Goal: Information Seeking & Learning: Understand process/instructions

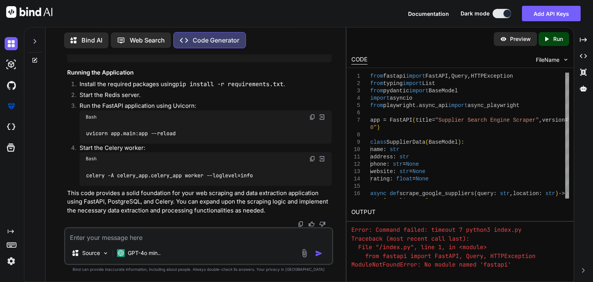
scroll to position [2352, 0]
click at [521, 41] on p "Preview" at bounding box center [520, 39] width 21 height 8
click at [557, 39] on p "Run" at bounding box center [558, 39] width 10 height 8
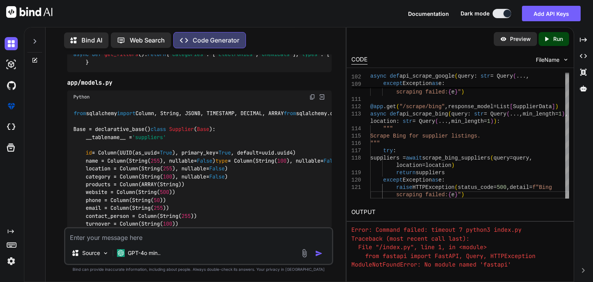
scroll to position [1129, 0]
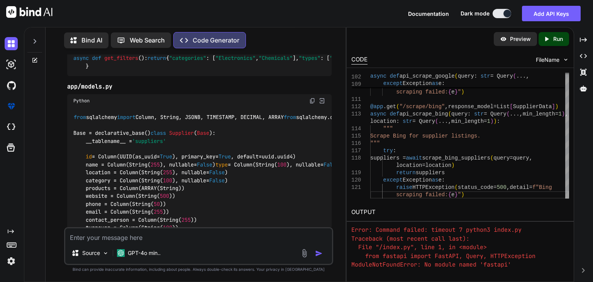
click at [152, 41] on p "Web Search" at bounding box center [147, 40] width 35 height 9
type textarea "x"
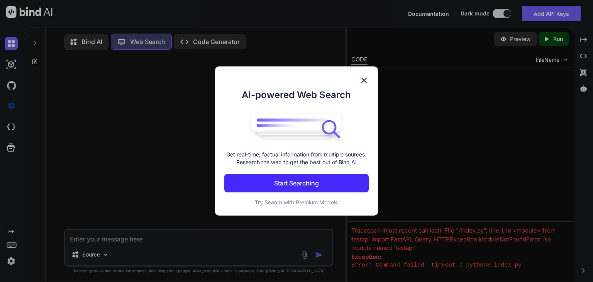
scroll to position [3, 0]
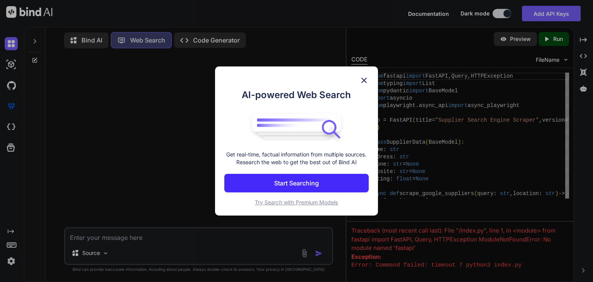
click at [366, 79] on img at bounding box center [363, 80] width 9 height 9
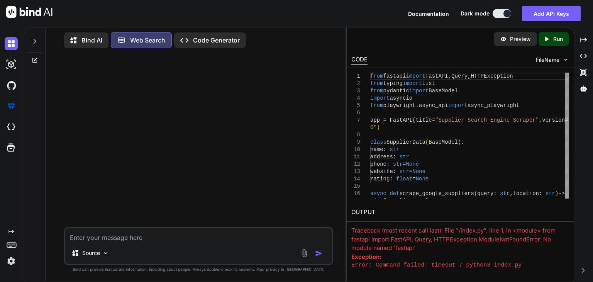
click at [93, 44] on div "Bind AI" at bounding box center [86, 40] width 44 height 16
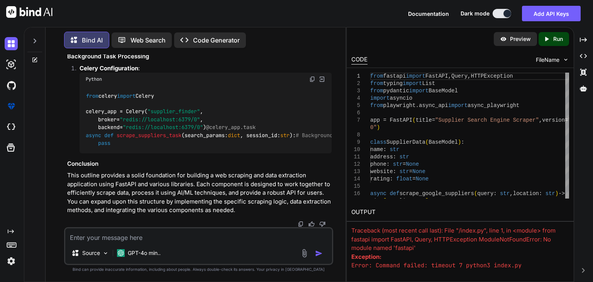
scroll to position [2059, 0]
click at [196, 37] on p "Code Generator" at bounding box center [216, 40] width 47 height 9
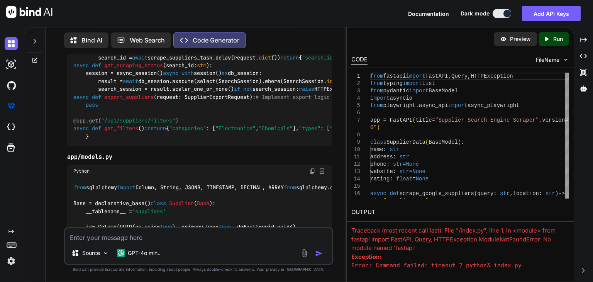
scroll to position [1061, 0]
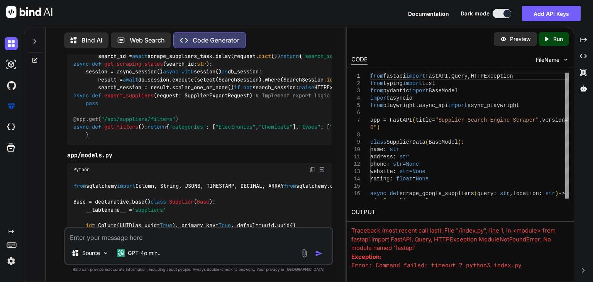
click at [321, 3] on img at bounding box center [321, 0] width 7 height 7
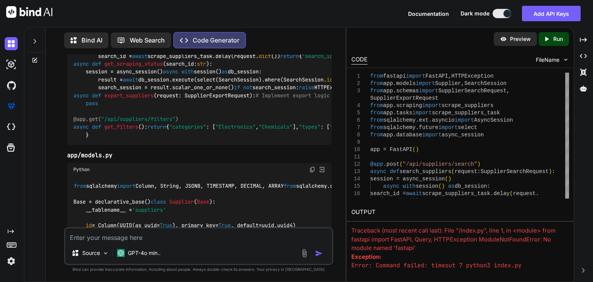
click at [551, 41] on icon "Created with Pixso." at bounding box center [548, 39] width 10 height 7
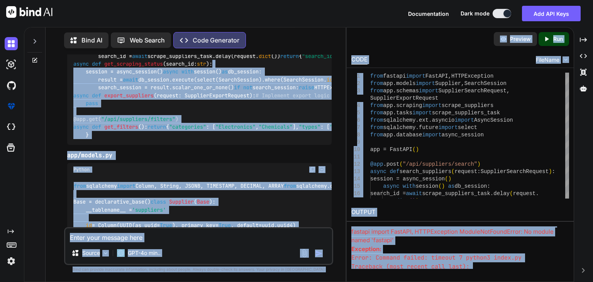
scroll to position [0, 0]
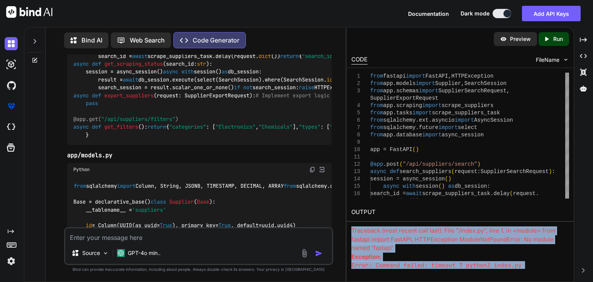
drag, startPoint x: 514, startPoint y: 264, endPoint x: 351, endPoint y: 229, distance: 166.6
click at [351, 229] on div "Traceback (most recent call last): File "/index.py", line 1, in <module> from f…" at bounding box center [460, 247] width 218 height 42
copy div "Traceback (most recent call last): File "/index.py", line 1, in <module> from f…"
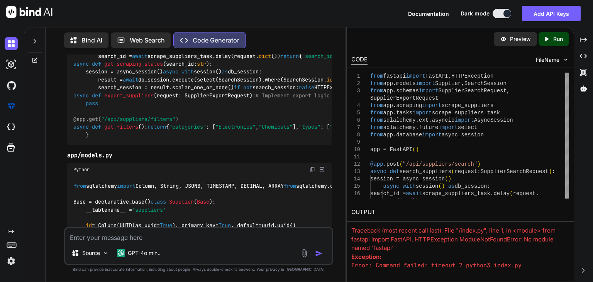
click at [149, 233] on textarea at bounding box center [198, 235] width 267 height 14
paste textarea "Traceback (most recent call last): File "/index.py", line 1, in <module> from f…"
type textarea "Traceback (most recent call last): File "/index.py", line 1, in <module> from f…"
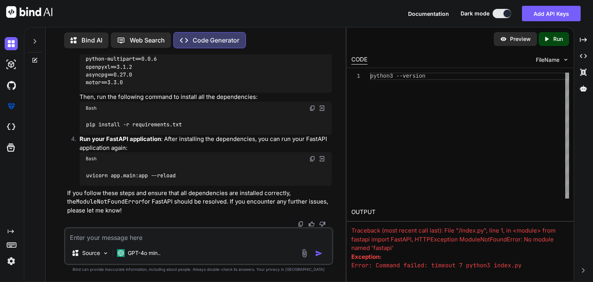
scroll to position [2756, 0]
click at [557, 35] on p "Run" at bounding box center [558, 39] width 10 height 8
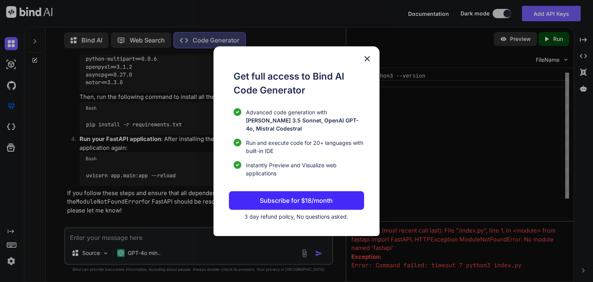
click at [369, 63] on img at bounding box center [366, 58] width 9 height 9
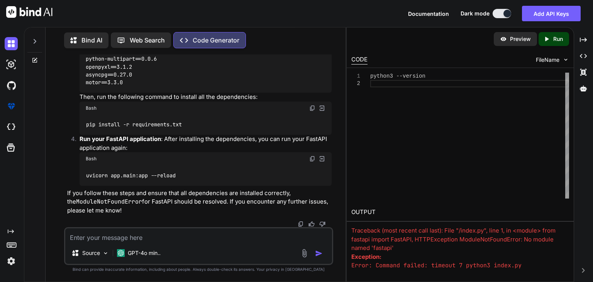
click at [557, 39] on p "Run" at bounding box center [558, 39] width 10 height 8
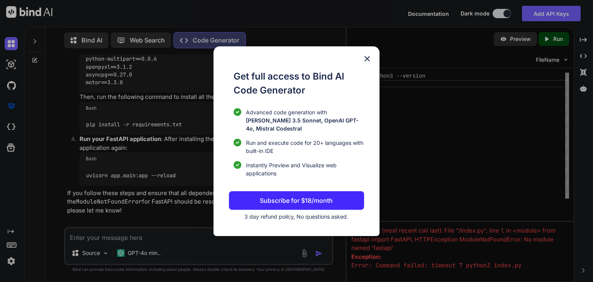
click at [367, 63] on img at bounding box center [366, 58] width 9 height 9
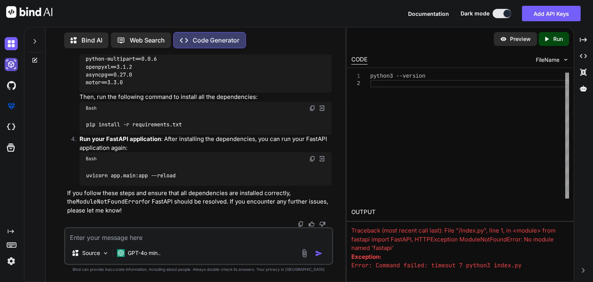
click at [8, 63] on img at bounding box center [11, 64] width 13 height 13
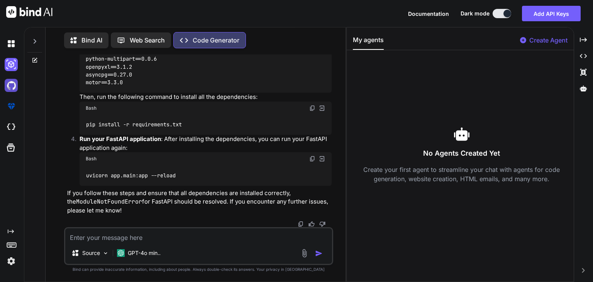
click at [9, 85] on img at bounding box center [11, 85] width 13 height 13
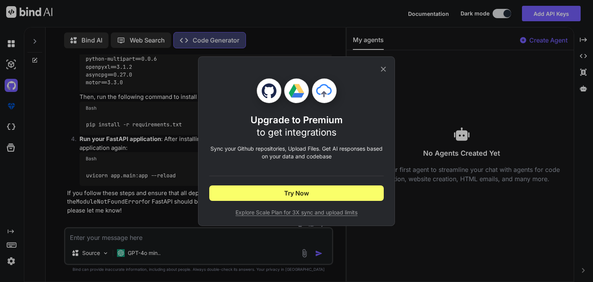
click at [386, 66] on icon at bounding box center [383, 69] width 8 height 8
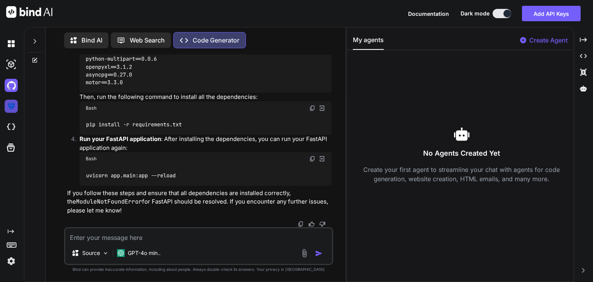
click at [12, 105] on img at bounding box center [11, 106] width 13 height 13
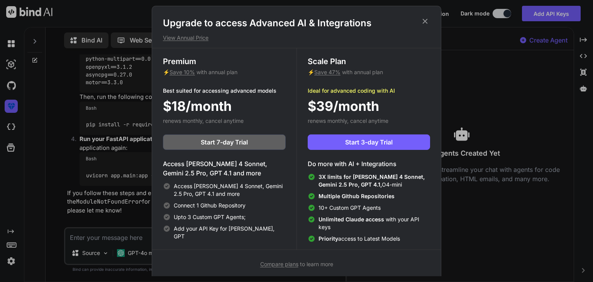
click at [426, 22] on icon at bounding box center [425, 21] width 5 height 5
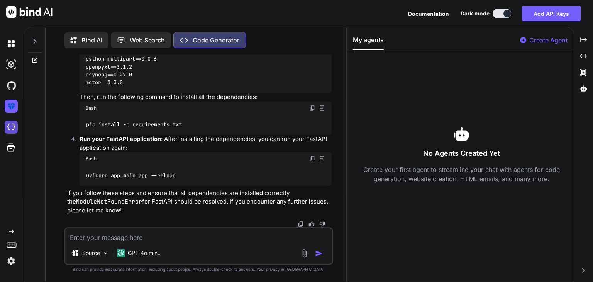
click at [17, 130] on img at bounding box center [11, 126] width 13 height 13
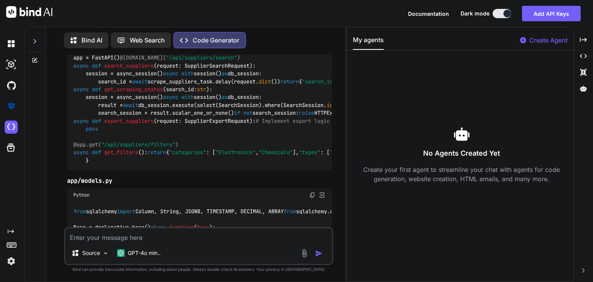
scroll to position [1040, 0]
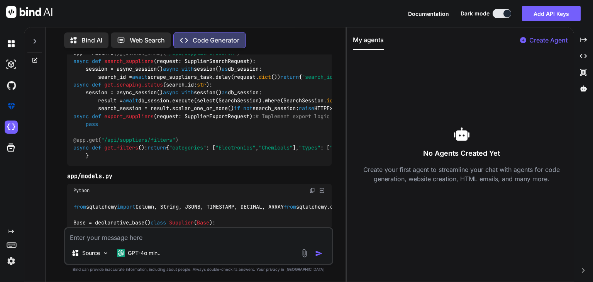
click at [312, 24] on img at bounding box center [312, 21] width 6 height 6
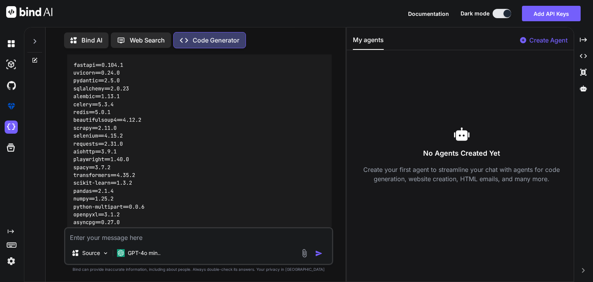
scroll to position [796, 0]
click at [313, 51] on img at bounding box center [312, 48] width 6 height 6
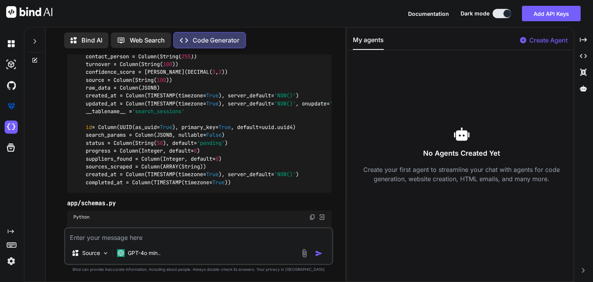
scroll to position [1325, 0]
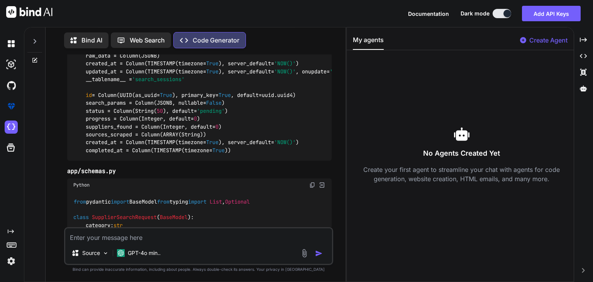
drag, startPoint x: 82, startPoint y: 151, endPoint x: 112, endPoint y: 151, distance: 30.1
copy code "models.py"
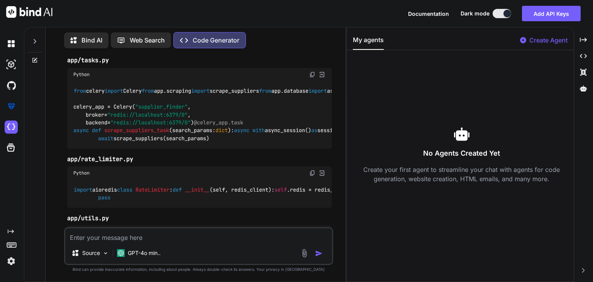
scroll to position [1724, 0]
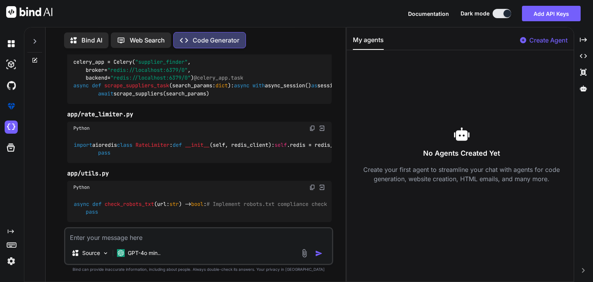
drag, startPoint x: 81, startPoint y: 99, endPoint x: 116, endPoint y: 101, distance: 35.2
copy code "schemas.py"
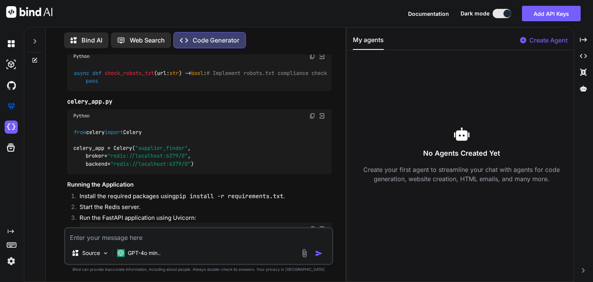
scroll to position [1862, 0]
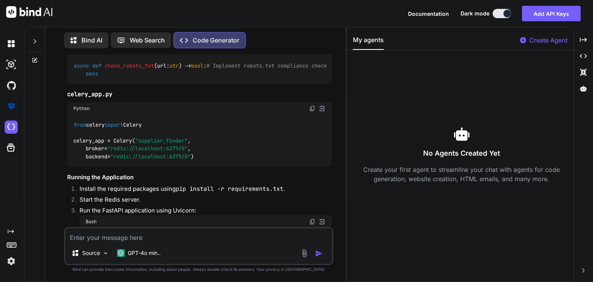
drag, startPoint x: 82, startPoint y: 114, endPoint x: 123, endPoint y: 115, distance: 40.9
copy code "scraping.py"
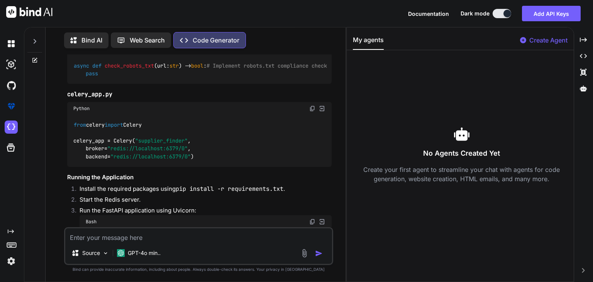
drag, startPoint x: 120, startPoint y: 112, endPoint x: 80, endPoint y: 112, distance: 39.4
copy code "scraping.py"
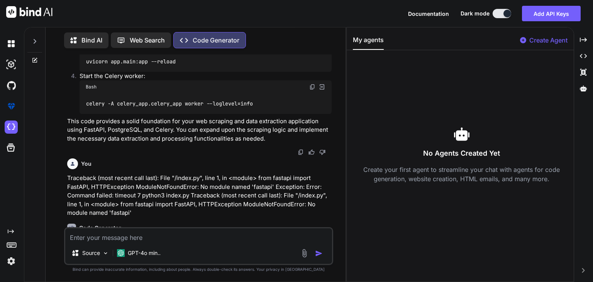
scroll to position [2039, 0]
drag, startPoint x: 110, startPoint y: 123, endPoint x: 81, endPoint y: 126, distance: 28.7
copy code "tasks.py"
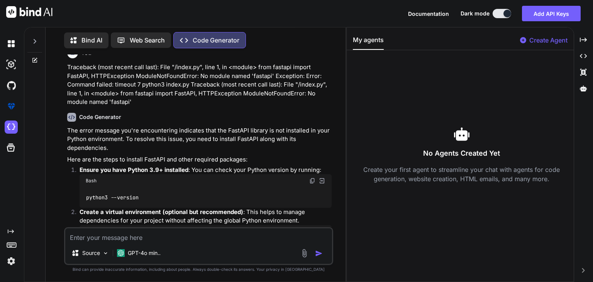
scroll to position [2155, 0]
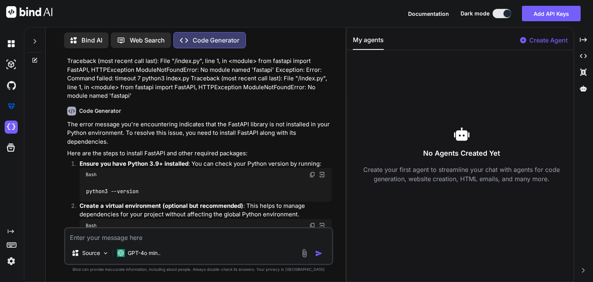
drag, startPoint x: 82, startPoint y: 167, endPoint x: 137, endPoint y: 167, distance: 54.8
copy code "rate_limiter.py"
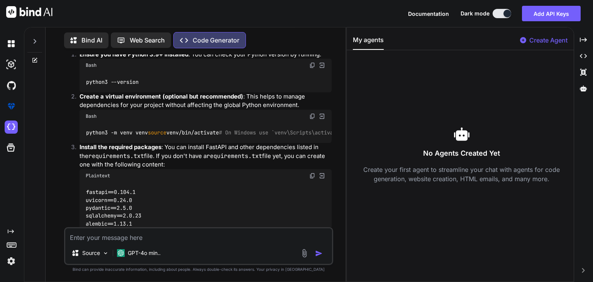
scroll to position [2315, 0]
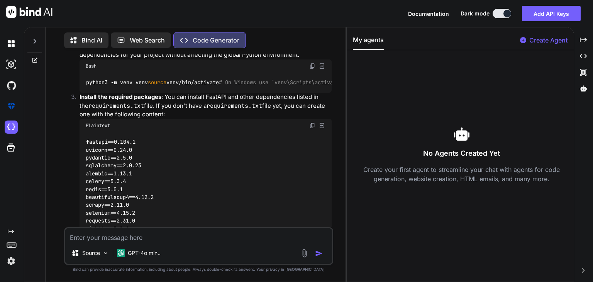
drag, startPoint x: 109, startPoint y: 122, endPoint x: 82, endPoint y: 122, distance: 27.4
copy code "utils.py"
drag, startPoint x: 116, startPoint y: 190, endPoint x: 68, endPoint y: 189, distance: 48.2
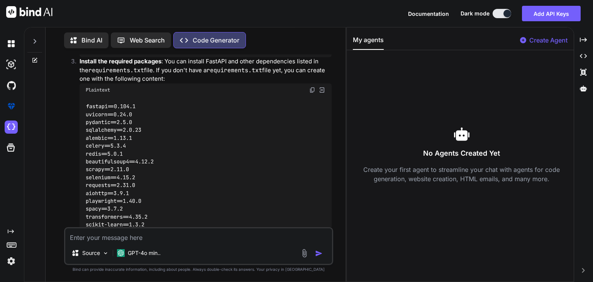
scroll to position [2363, 0]
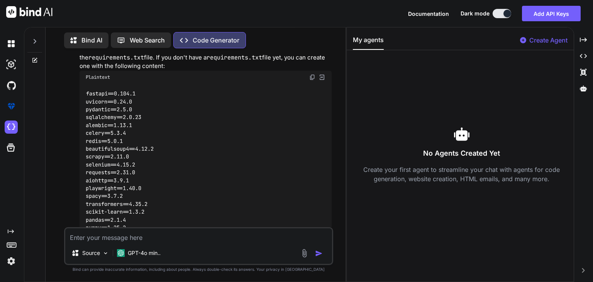
copy code "celery_app.py"
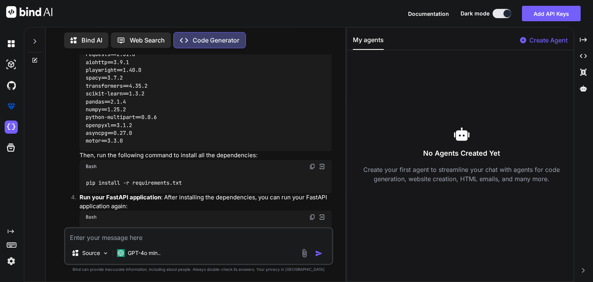
scroll to position [2484, 0]
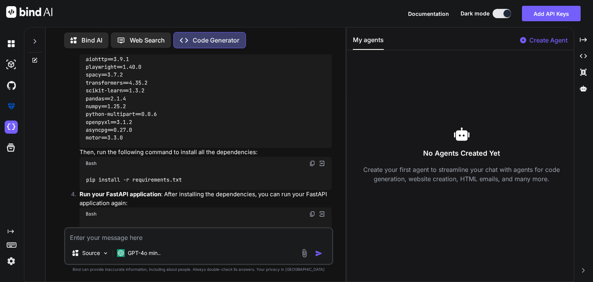
drag, startPoint x: 176, startPoint y: 130, endPoint x: 284, endPoint y: 128, distance: 107.3
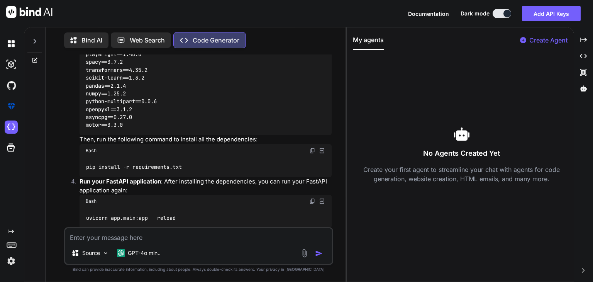
scroll to position [2527, 0]
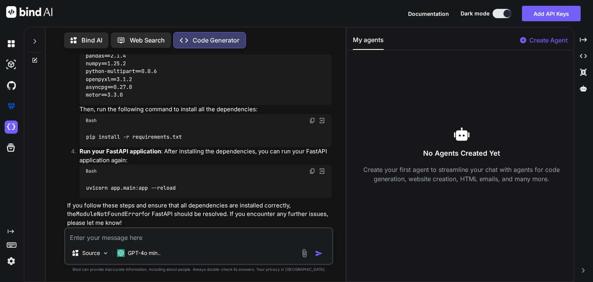
drag, startPoint x: 80, startPoint y: 98, endPoint x: 131, endPoint y: 98, distance: 51.3
click at [74, 237] on textarea at bounding box center [198, 235] width 267 height 14
type textarea "which redis server need to download to run this application"
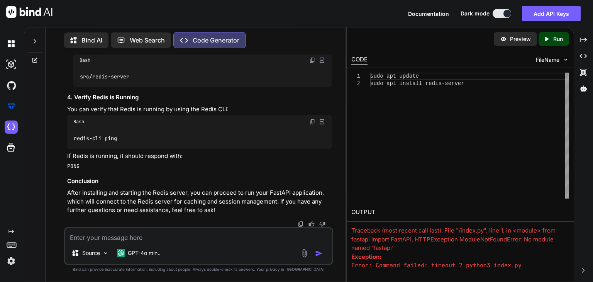
scroll to position [3585, 0]
click at [57, 243] on div "You Code Generator Here's a complete Python script that implements the core fra…" at bounding box center [199, 167] width 294 height 227
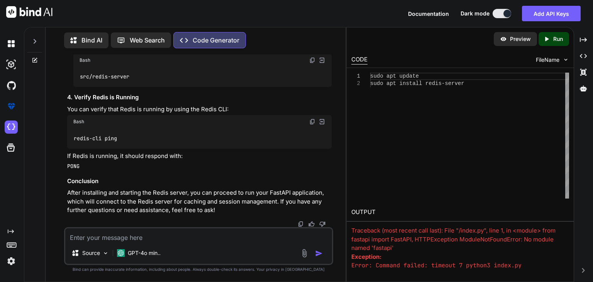
click at [178, 128] on div "Bash" at bounding box center [199, 121] width 264 height 13
click at [120, 148] on div "redis-cli ping" at bounding box center [199, 138] width 264 height 20
drag, startPoint x: 120, startPoint y: 159, endPoint x: 73, endPoint y: 153, distance: 46.7
click at [73, 148] on div "redis-cli ping" at bounding box center [199, 138] width 264 height 20
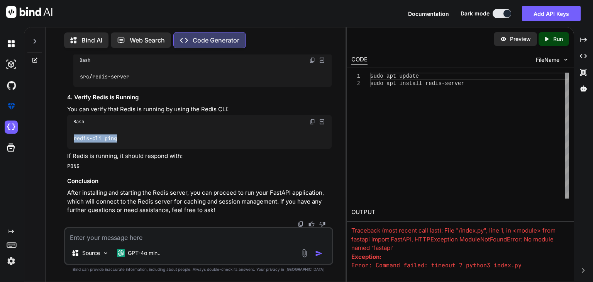
click at [73, 148] on div "redis-cli ping" at bounding box center [199, 138] width 264 height 20
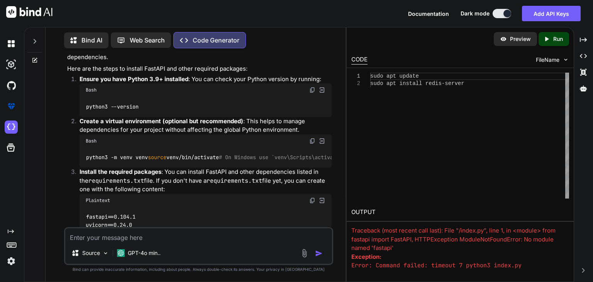
scroll to position [2346, 0]
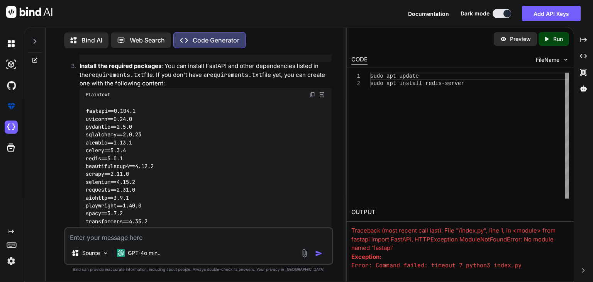
click at [162, 237] on textarea at bounding box center [198, 235] width 267 height 14
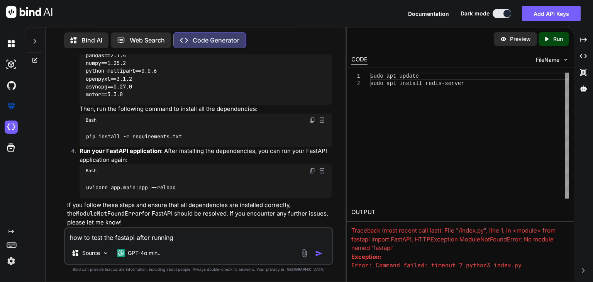
scroll to position [2528, 0]
click at [188, 238] on textarea "how to test the fastapi after running" at bounding box center [198, 235] width 267 height 14
paste textarea "uvicorn app.main:app --reload"
type textarea "how to test the fastapi after running uvicorn app.main:app --reload"
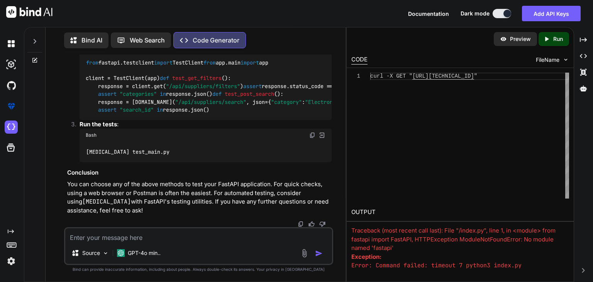
scroll to position [3994, 0]
drag, startPoint x: 159, startPoint y: 140, endPoint x: 250, endPoint y: 139, distance: 91.5
drag, startPoint x: 121, startPoint y: 113, endPoint x: 255, endPoint y: 111, distance: 134.3
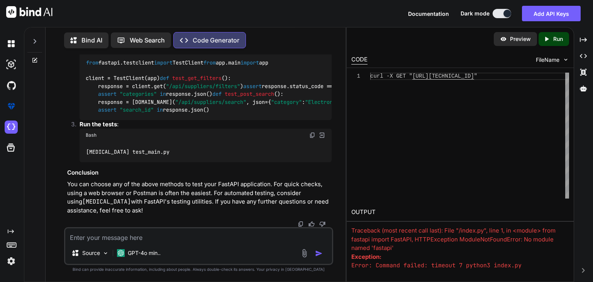
drag, startPoint x: 163, startPoint y: 135, endPoint x: 86, endPoint y: 139, distance: 77.3
click at [86, 30] on div "pip install [MEDICAL_DATA] httpx" at bounding box center [206, 20] width 252 height 20
drag, startPoint x: 144, startPoint y: 152, endPoint x: 184, endPoint y: 152, distance: 40.1
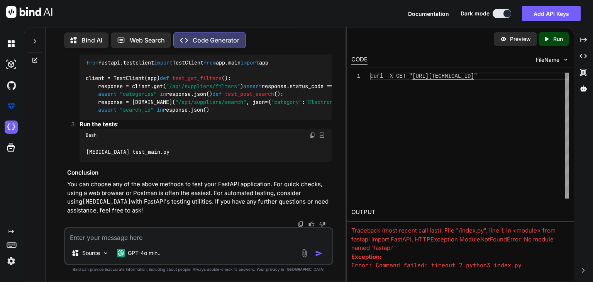
click at [184, 39] on code "test_main.py" at bounding box center [165, 35] width 42 height 8
click at [311, 49] on img at bounding box center [312, 46] width 6 height 6
drag, startPoint x: 147, startPoint y: 172, endPoint x: 86, endPoint y: 172, distance: 61.0
click at [86, 162] on div "[MEDICAL_DATA] test_main.py" at bounding box center [206, 152] width 252 height 20
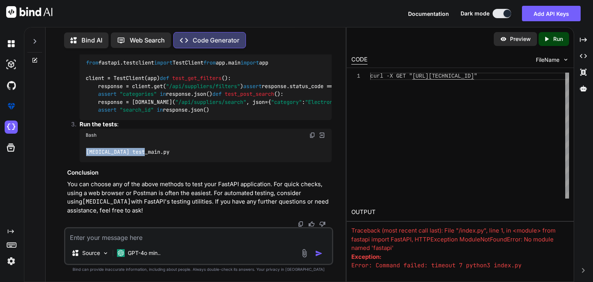
click at [315, 138] on img at bounding box center [312, 135] width 6 height 6
click at [155, 235] on textarea at bounding box center [198, 235] width 267 height 14
paste textarea "'pytest' is not recognized as an internal or external command, operable program…"
type textarea "'pytest' is not recognized as an internal or external command, operable program…"
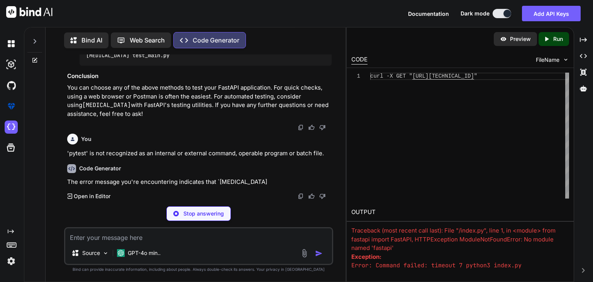
scroll to position [4844, 0]
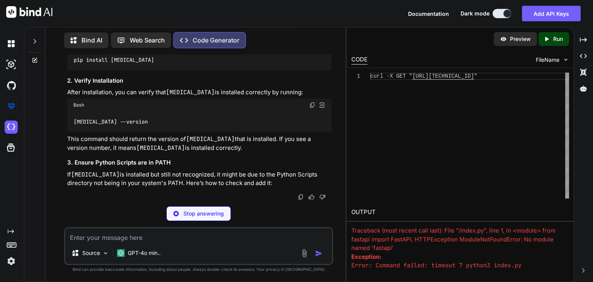
click at [559, 37] on p "Run" at bounding box center [558, 39] width 10 height 8
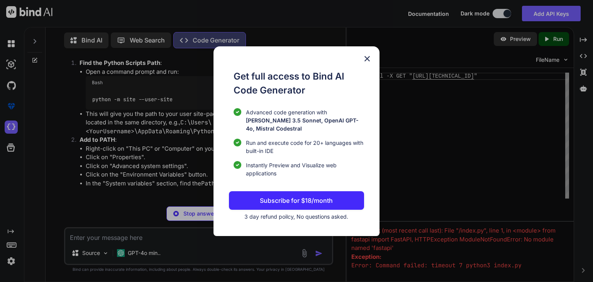
click at [370, 63] on img at bounding box center [366, 58] width 9 height 9
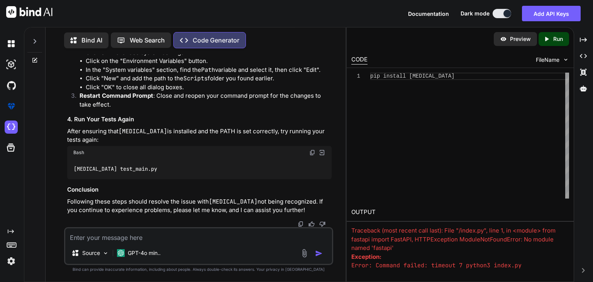
scroll to position [5146, 0]
drag, startPoint x: 177, startPoint y: 163, endPoint x: 90, endPoint y: 160, distance: 87.3
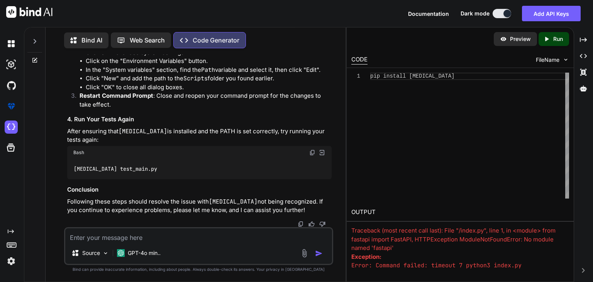
click at [65, 216] on div "You Code Generator Here's a complete Python script that implements the core fra…" at bounding box center [198, 167] width 269 height 227
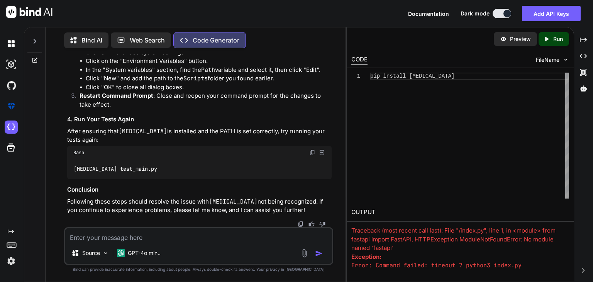
click at [313, 155] on img at bounding box center [312, 152] width 6 height 6
click at [58, 176] on div "You Code Generator Here's a complete Python script that implements the core fra…" at bounding box center [199, 167] width 294 height 227
click at [544, 183] on div "pip install [MEDICAL_DATA]" at bounding box center [469, 136] width 199 height 126
click at [166, 239] on textarea at bounding box center [198, 235] width 267 height 14
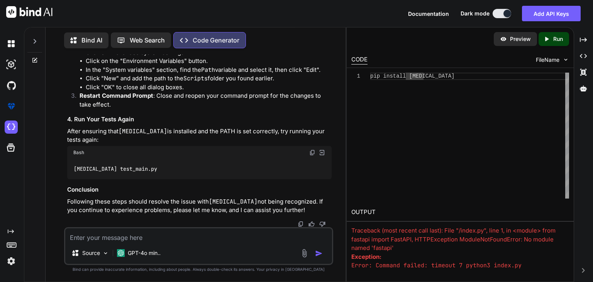
click at [97, 237] on textarea at bounding box center [198, 235] width 267 height 14
paste textarea "================================================= test session starts =========…"
type textarea "after running getting below output ============================================…"
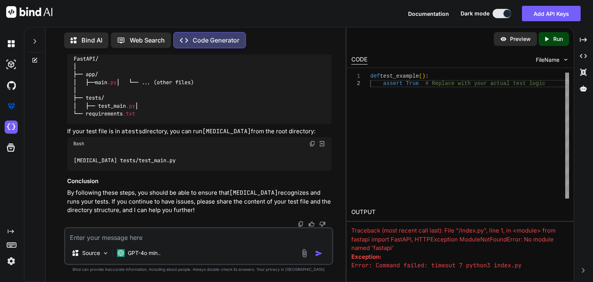
scroll to position [5760, 0]
click at [202, 240] on textarea at bounding box center [198, 235] width 267 height 14
paste textarea "[MEDICAL_DATA] test_main.py ================================================= t…"
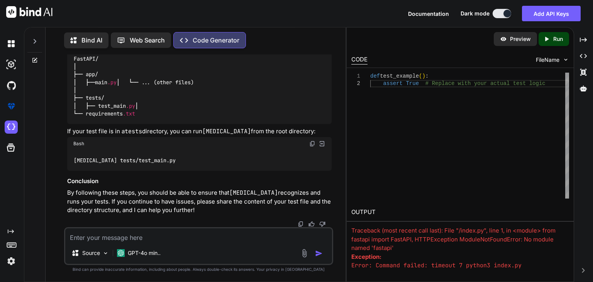
type textarea "[MEDICAL_DATA] test_main.py ================================================= t…"
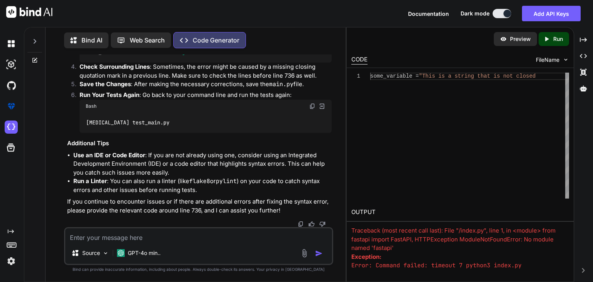
scroll to position [6537, 0]
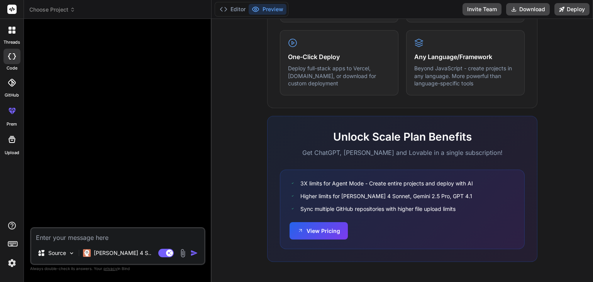
scroll to position [475, 0]
click at [328, 233] on button "View Pricing" at bounding box center [318, 229] width 58 height 17
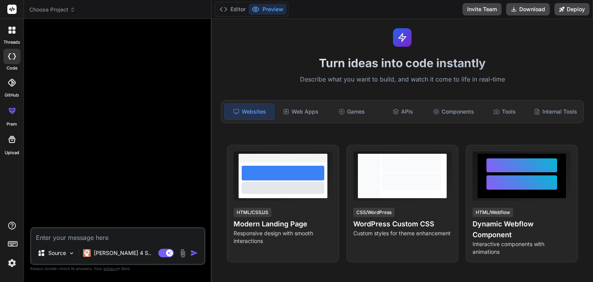
scroll to position [0, 0]
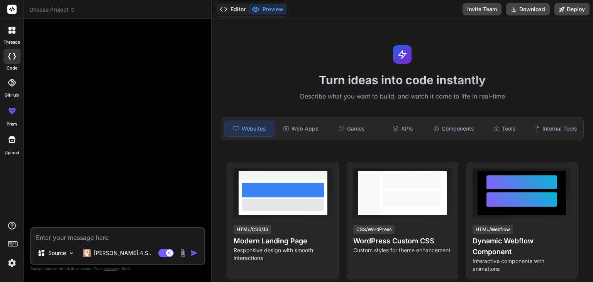
click at [240, 13] on button "Editor" at bounding box center [233, 9] width 32 height 11
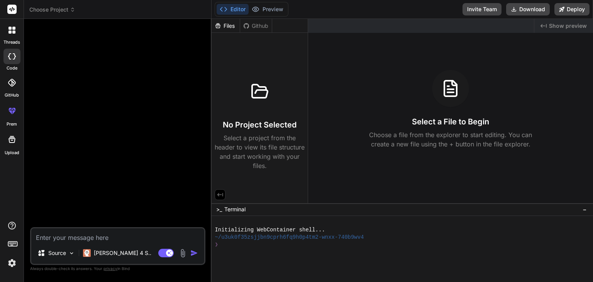
click at [445, 113] on div "Select a File to Begin Choose a file from the explorer to start editing. You ca…" at bounding box center [450, 109] width 285 height 79
click at [530, 7] on button "Download" at bounding box center [528, 9] width 44 height 12
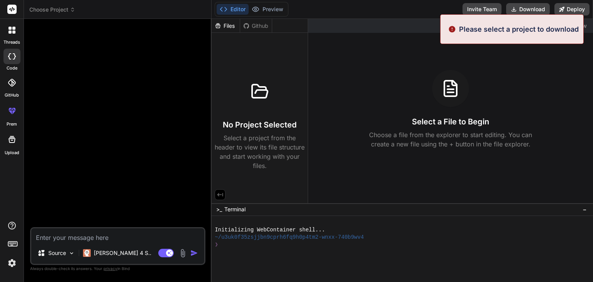
click at [489, 81] on div "Select a File to Begin Choose a file from the explorer to start editing. You ca…" at bounding box center [450, 109] width 285 height 79
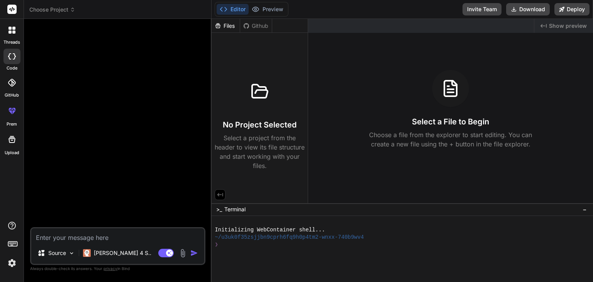
click at [369, 71] on div "Select a File to Begin Choose a file from the explorer to start editing. You ca…" at bounding box center [450, 109] width 285 height 79
click at [550, 28] on span "Show preview" at bounding box center [568, 26] width 38 height 8
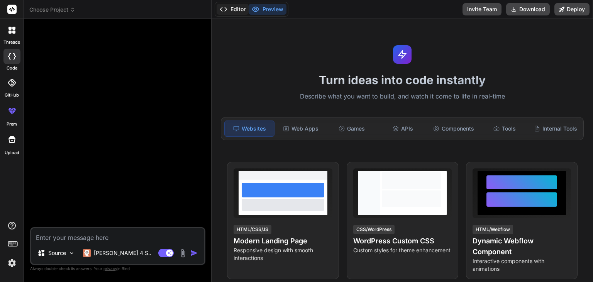
click at [227, 9] on polyline at bounding box center [226, 9] width 2 height 4
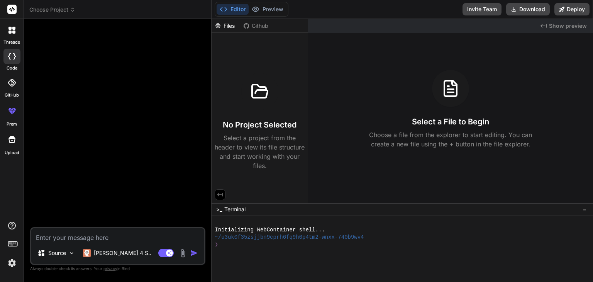
click at [259, 101] on div at bounding box center [259, 91] width 37 height 37
click at [218, 194] on icon at bounding box center [220, 194] width 6 height 3
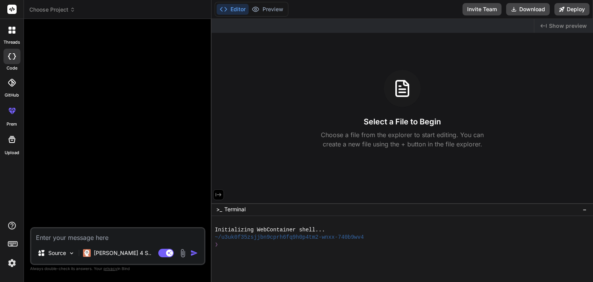
click at [412, 124] on h3 "Select a File to Begin" at bounding box center [402, 121] width 77 height 11
click at [14, 34] on div at bounding box center [12, 30] width 16 height 16
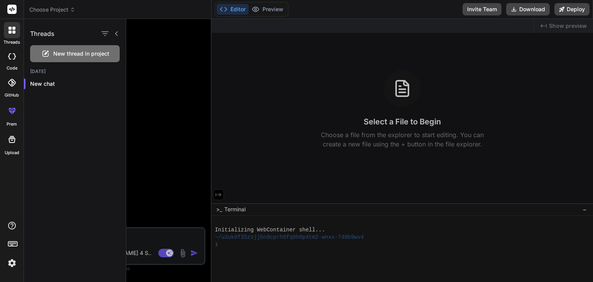
click at [82, 56] on span "New thread in project" at bounding box center [81, 54] width 56 height 8
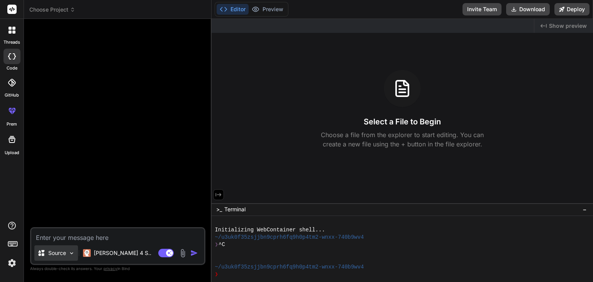
click at [71, 254] on img at bounding box center [71, 253] width 7 height 7
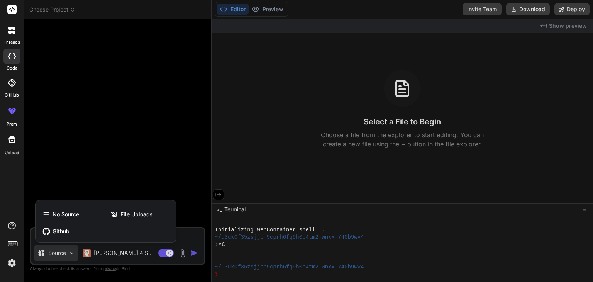
click at [71, 254] on div at bounding box center [296, 141] width 593 height 282
type textarea "x"
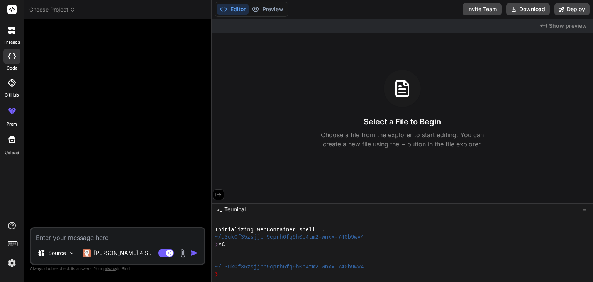
click at [71, 10] on icon at bounding box center [72, 9] width 5 height 5
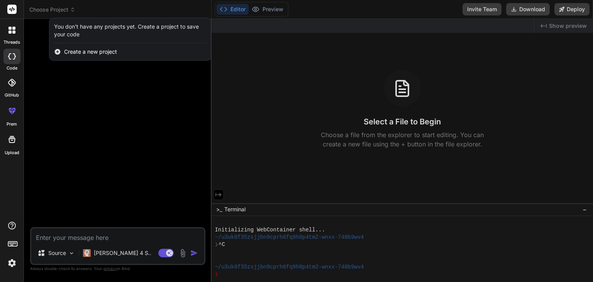
click at [90, 51] on span "Create a new project" at bounding box center [90, 52] width 53 height 8
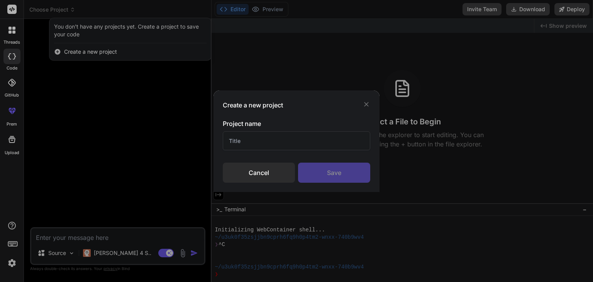
click at [246, 139] on input "text" at bounding box center [296, 140] width 147 height 19
type input "FastAPI"
click at [323, 176] on div "Save" at bounding box center [334, 172] width 72 height 20
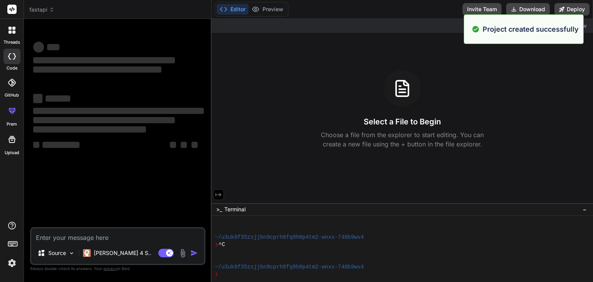
scroll to position [29, 0]
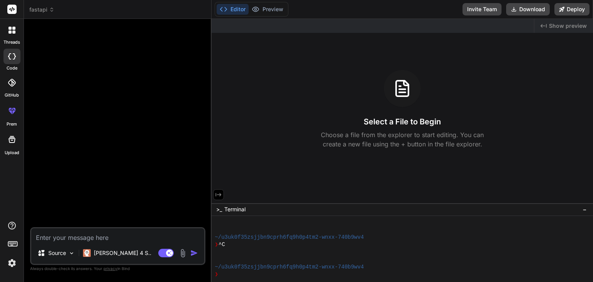
click at [88, 58] on div at bounding box center [119, 126] width 174 height 202
click at [71, 252] on img at bounding box center [71, 253] width 7 height 7
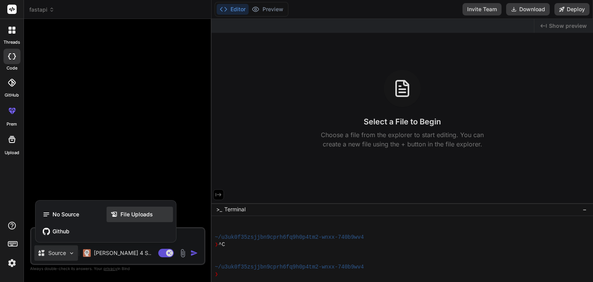
click at [123, 215] on span "File Uploads" at bounding box center [136, 214] width 32 height 8
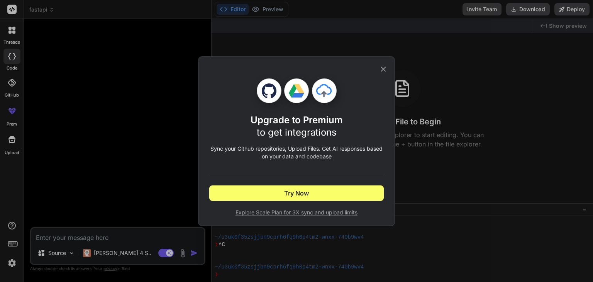
click at [382, 65] on icon at bounding box center [383, 69] width 8 height 8
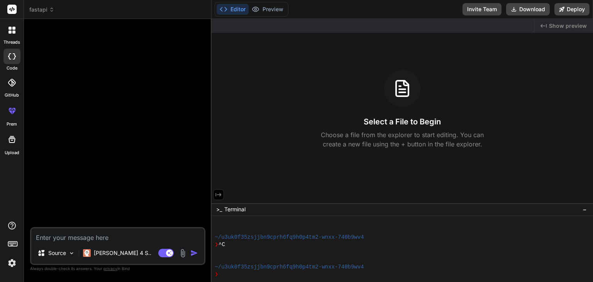
click at [28, 76] on div "Bind AI Web Search Created with Pixso. Code Generator Source Claude 4 S.. Agent…" at bounding box center [118, 150] width 188 height 262
click at [234, 10] on button "Editor" at bounding box center [233, 9] width 32 height 11
click at [399, 123] on h3 "Select a File to Begin" at bounding box center [402, 121] width 77 height 11
click at [402, 88] on icon at bounding box center [402, 88] width 19 height 19
click at [215, 195] on icon at bounding box center [218, 194] width 7 height 7
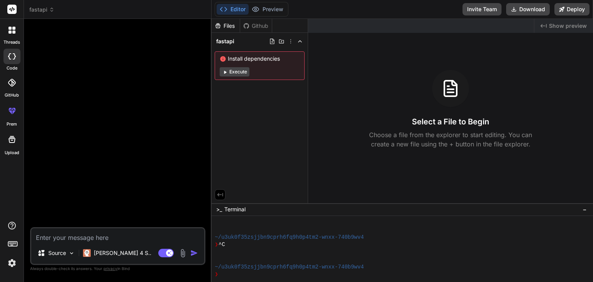
click at [242, 69] on button "Execute" at bounding box center [235, 71] width 30 height 9
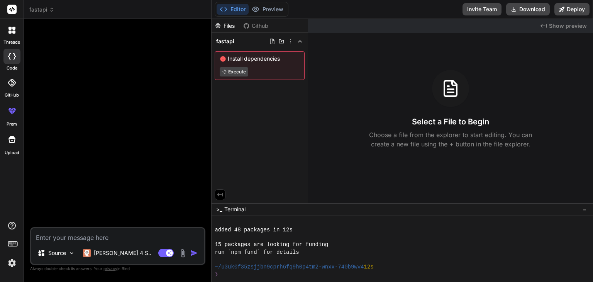
scroll to position [140, 0]
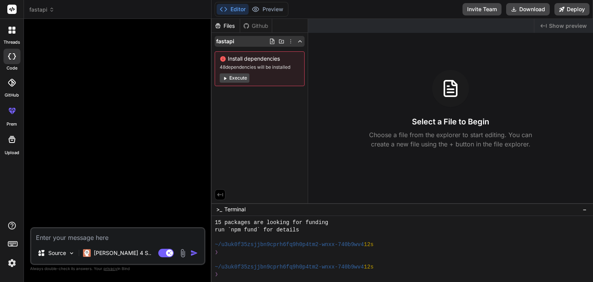
click at [274, 42] on icon at bounding box center [272, 41] width 4 height 5
click at [270, 43] on icon at bounding box center [272, 41] width 4 height 5
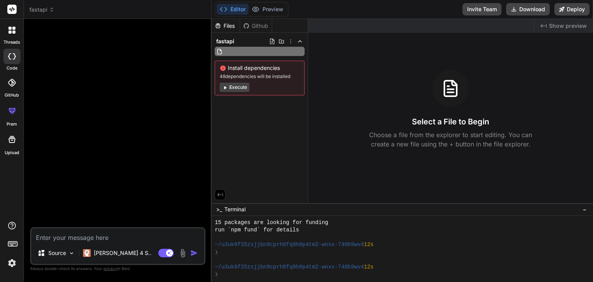
click at [240, 88] on div "fastapi Install dependencies 48 dependencies will be installed Execute" at bounding box center [259, 66] width 96 height 66
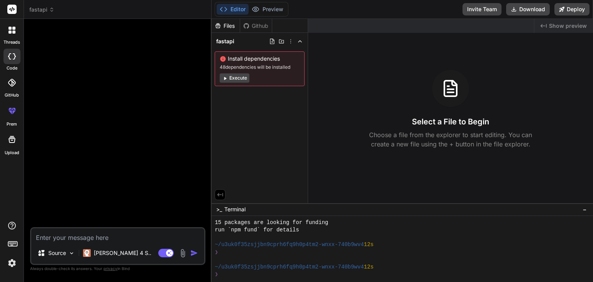
click at [242, 79] on button "Execute" at bounding box center [235, 77] width 30 height 9
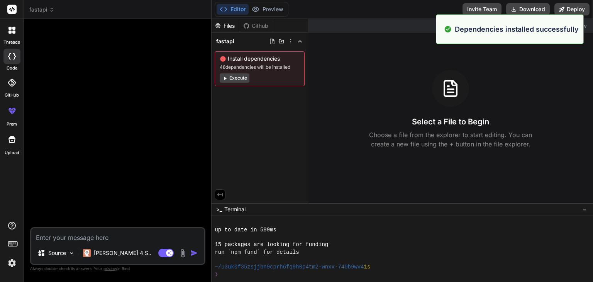
scroll to position [252, 0]
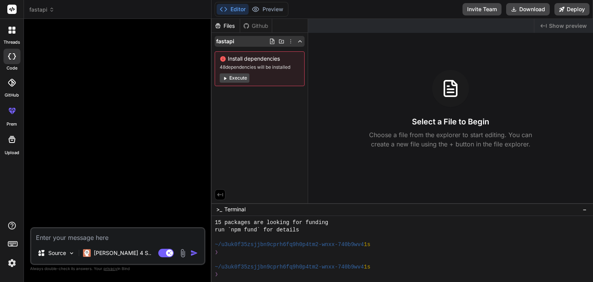
click at [292, 41] on icon at bounding box center [291, 41] width 6 height 6
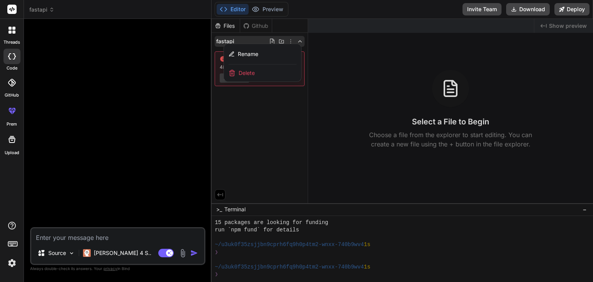
click at [264, 113] on div at bounding box center [401, 150] width 381 height 263
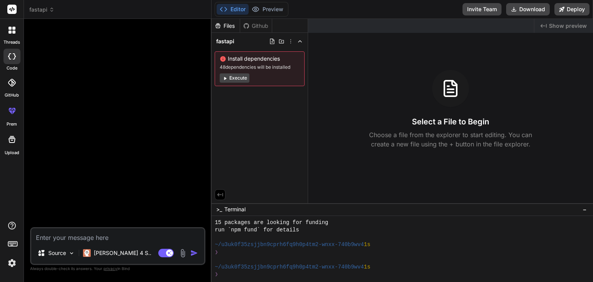
click at [230, 25] on div "Files" at bounding box center [225, 26] width 28 height 8
click at [230, 26] on div "Files" at bounding box center [225, 26] width 28 height 8
click at [240, 125] on div "Files Github fastapi Install dependencies 48 dependencies will be installed Exe…" at bounding box center [259, 111] width 96 height 184
click at [220, 27] on icon at bounding box center [218, 25] width 7 height 7
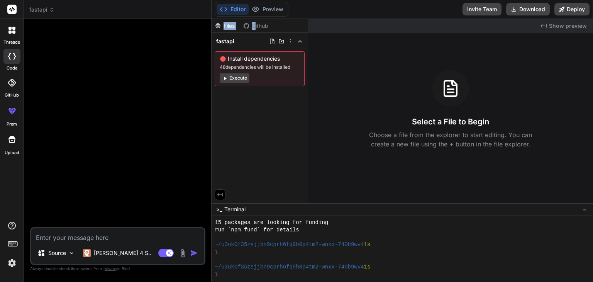
drag, startPoint x: 236, startPoint y: 27, endPoint x: 256, endPoint y: 27, distance: 20.5
click at [256, 27] on div "Files Github" at bounding box center [241, 26] width 61 height 14
click at [256, 27] on div "Github" at bounding box center [256, 26] width 32 height 8
click at [259, 27] on div "Github" at bounding box center [256, 26] width 32 height 8
click at [230, 24] on div "Files" at bounding box center [225, 26] width 28 height 8
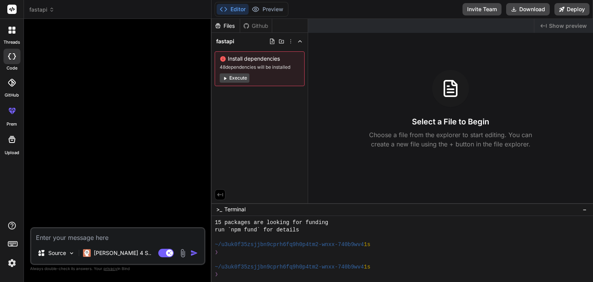
click at [183, 252] on img at bounding box center [182, 253] width 9 height 9
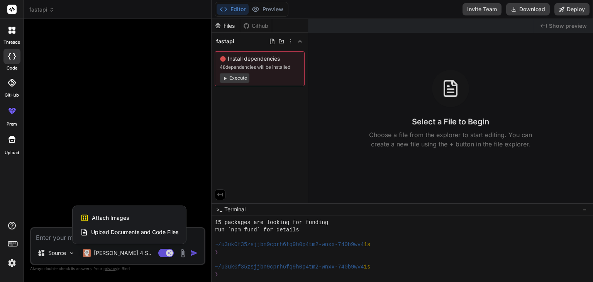
click at [169, 233] on span "Upload Documents and Code Files" at bounding box center [134, 232] width 87 height 8
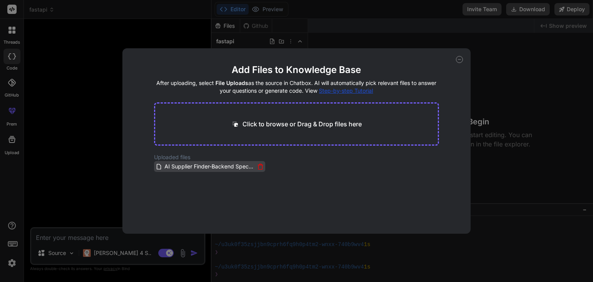
click at [226, 166] on span "AI Supplier Finder-Backend Specifications.docx" at bounding box center [209, 166] width 91 height 9
type textarea "x"
click at [303, 126] on p "Click to browse or Drag & Drop files here" at bounding box center [301, 123] width 119 height 9
type input "C:\fakepath\Business Requirement Document- AI Supplier Finder.docx"
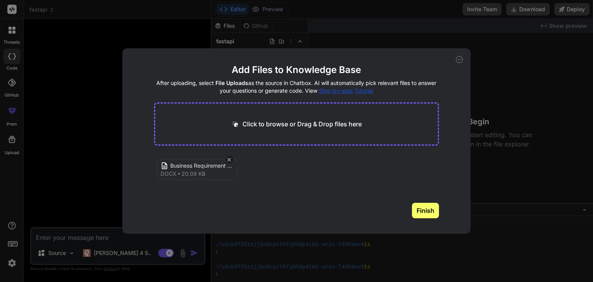
click at [425, 209] on button "Finish" at bounding box center [425, 210] width 27 height 15
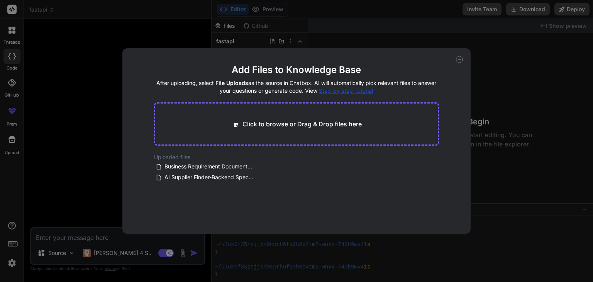
click at [352, 90] on span "Step-by-step Tutorial" at bounding box center [346, 90] width 54 height 7
click at [457, 57] on icon at bounding box center [459, 59] width 7 height 7
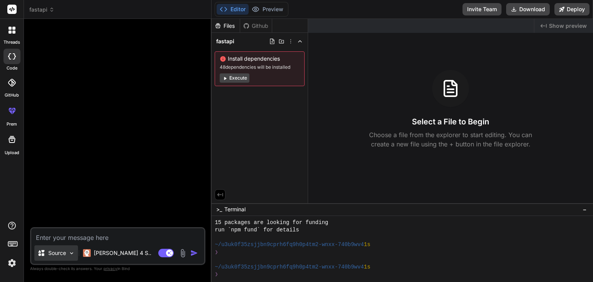
click at [68, 255] on img at bounding box center [71, 253] width 7 height 7
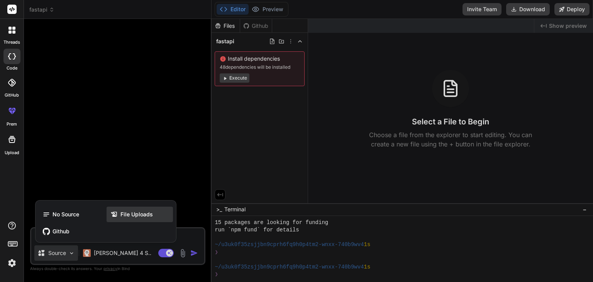
click at [130, 215] on span "File Uploads" at bounding box center [136, 214] width 32 height 8
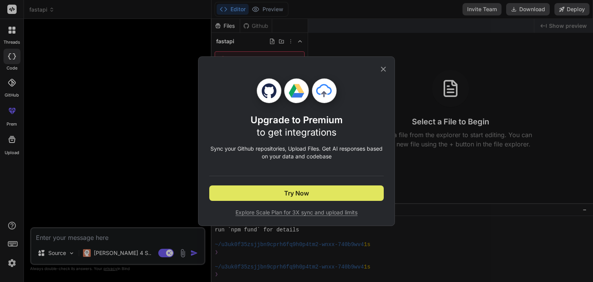
click at [294, 192] on span "Try Now" at bounding box center [296, 192] width 25 height 9
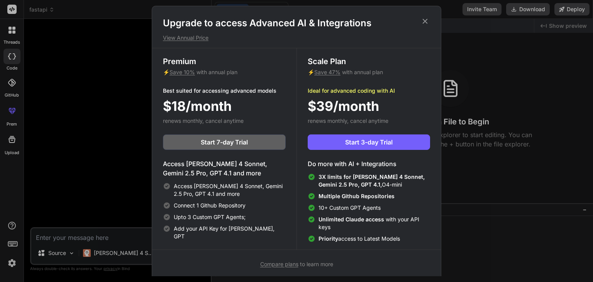
click at [426, 22] on icon at bounding box center [425, 21] width 8 height 8
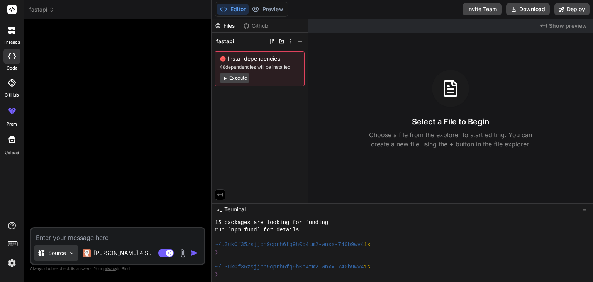
click at [66, 252] on div "Source" at bounding box center [56, 252] width 44 height 15
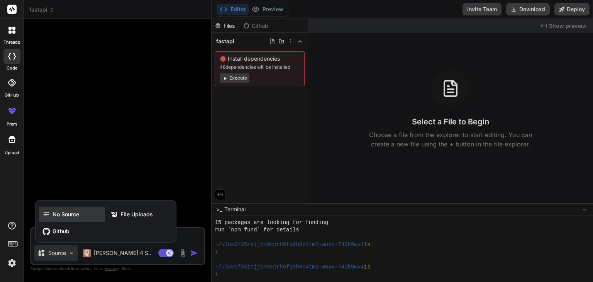
click at [61, 216] on span "No Source" at bounding box center [65, 214] width 27 height 8
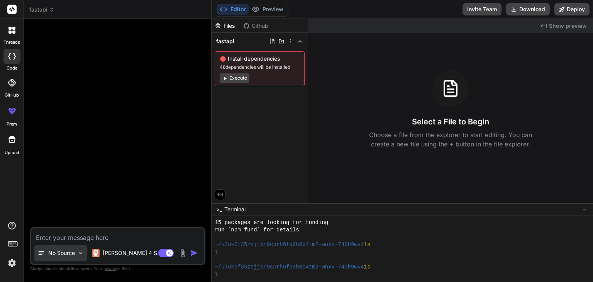
click at [79, 254] on img at bounding box center [80, 253] width 7 height 7
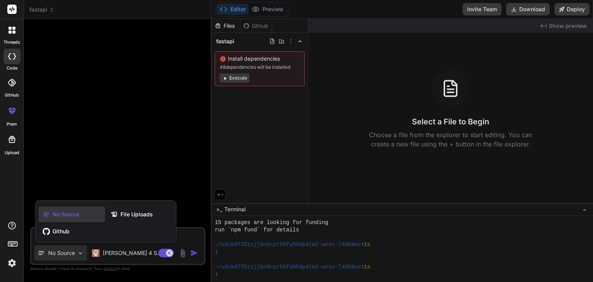
click at [79, 254] on div at bounding box center [296, 141] width 593 height 282
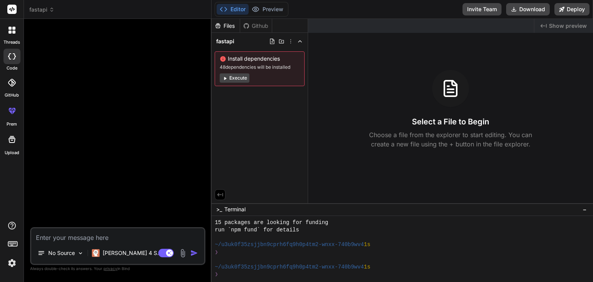
click at [88, 240] on textarea at bounding box center [117, 235] width 173 height 14
click at [180, 252] on img at bounding box center [182, 253] width 9 height 9
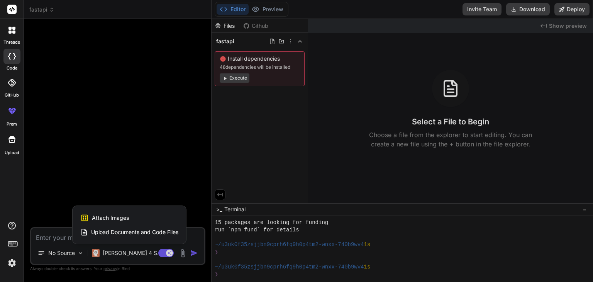
click at [156, 235] on span "Upload Documents and Code Files" at bounding box center [134, 232] width 87 height 8
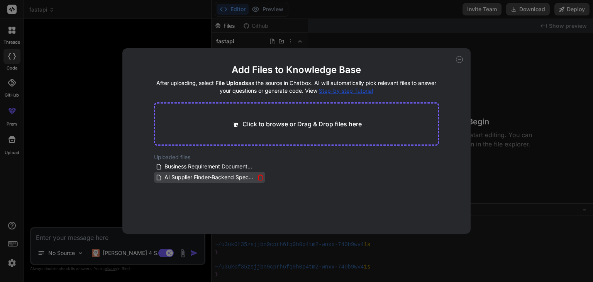
click at [215, 178] on span "AI Supplier Finder-Backend Specifications.docx" at bounding box center [209, 177] width 91 height 9
click at [199, 178] on span "AI Supplier Finder-Backend Specifications.docx" at bounding box center [209, 177] width 91 height 9
click at [460, 62] on icon at bounding box center [459, 59] width 7 height 7
type textarea "x"
